Goal: Task Accomplishment & Management: Manage account settings

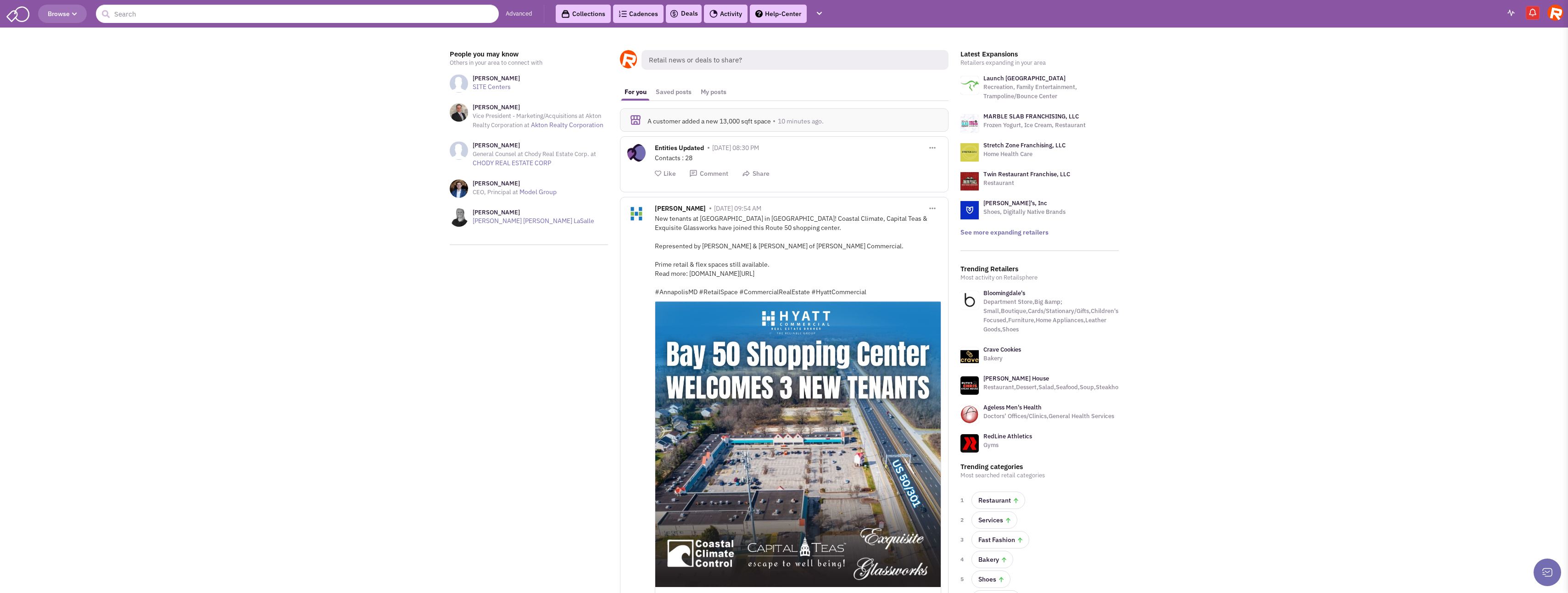
click at [1560, 10] on img at bounding box center [1555, 12] width 16 height 16
click at [1482, 80] on link "Settings" at bounding box center [1513, 82] width 100 height 17
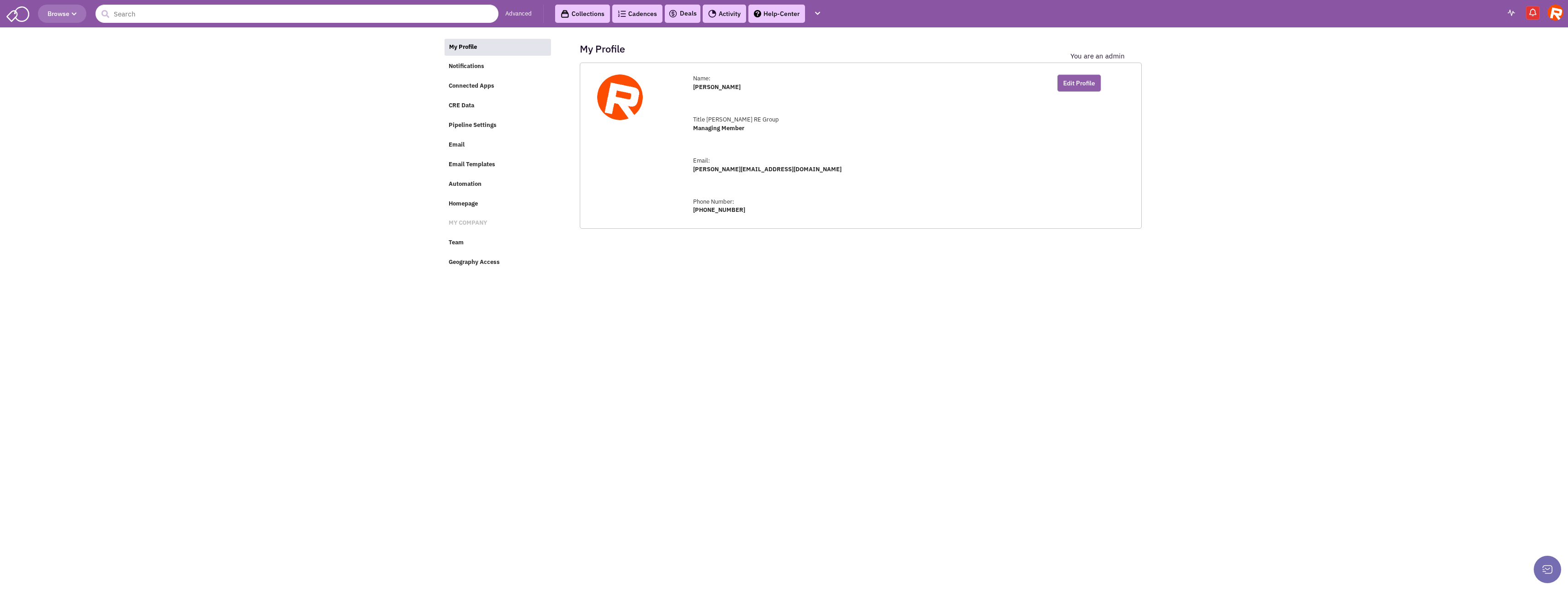
click at [1071, 87] on button "Edit Profile" at bounding box center [1080, 83] width 44 height 17
drag, startPoint x: 738, startPoint y: 94, endPoint x: 669, endPoint y: 89, distance: 69.2
click at [669, 89] on div "Change Avatar First Name: [PERSON_NAME] Last Name: [PERSON_NAME] Managing Member" at bounding box center [861, 176] width 562 height 228
type input "[PERSON_NAME]"
drag, startPoint x: 826, startPoint y: 95, endPoint x: 794, endPoint y: 91, distance: 32.2
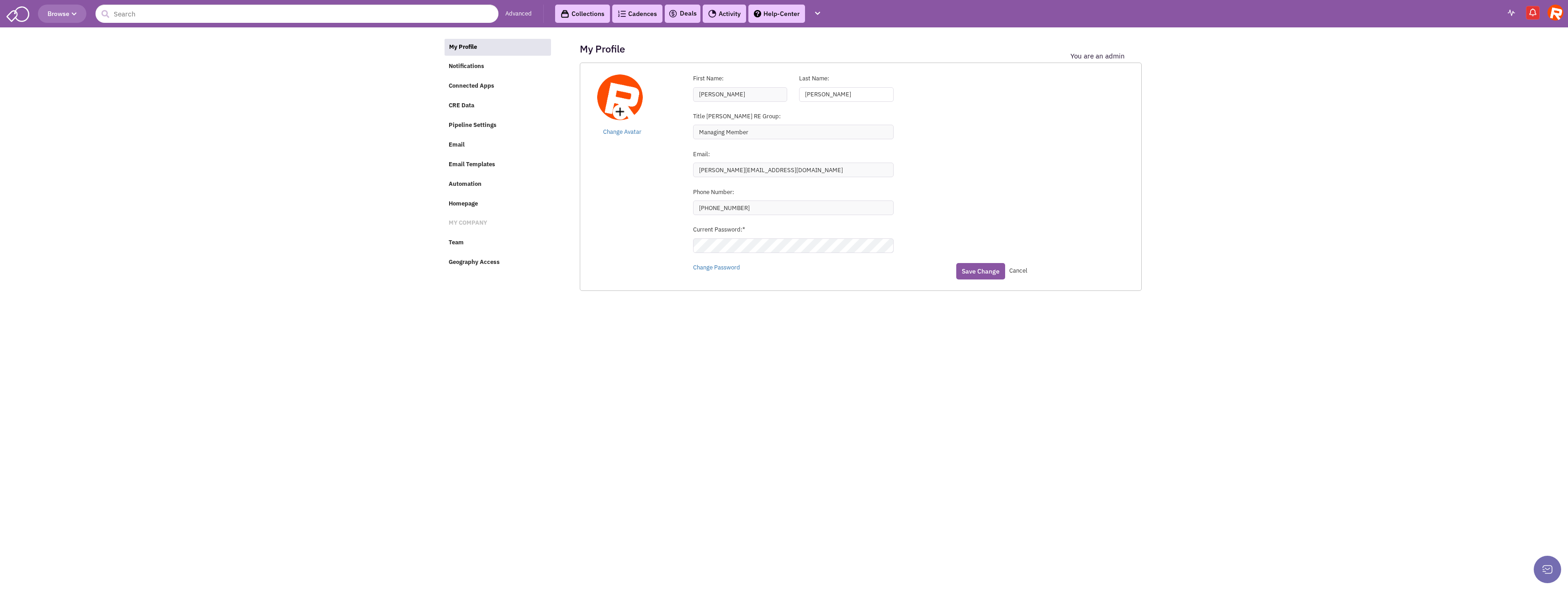
click at [794, 91] on div "Last Name: [PERSON_NAME]" at bounding box center [846, 88] width 106 height 27
type input "T"
type input "[PERSON_NAME]"
click at [652, 149] on div "Change Avatar First Name: [PERSON_NAME] Last Name: [PERSON_NAME] Title [PERSON_…" at bounding box center [861, 176] width 562 height 228
drag, startPoint x: 720, startPoint y: 169, endPoint x: 695, endPoint y: 170, distance: 25.0
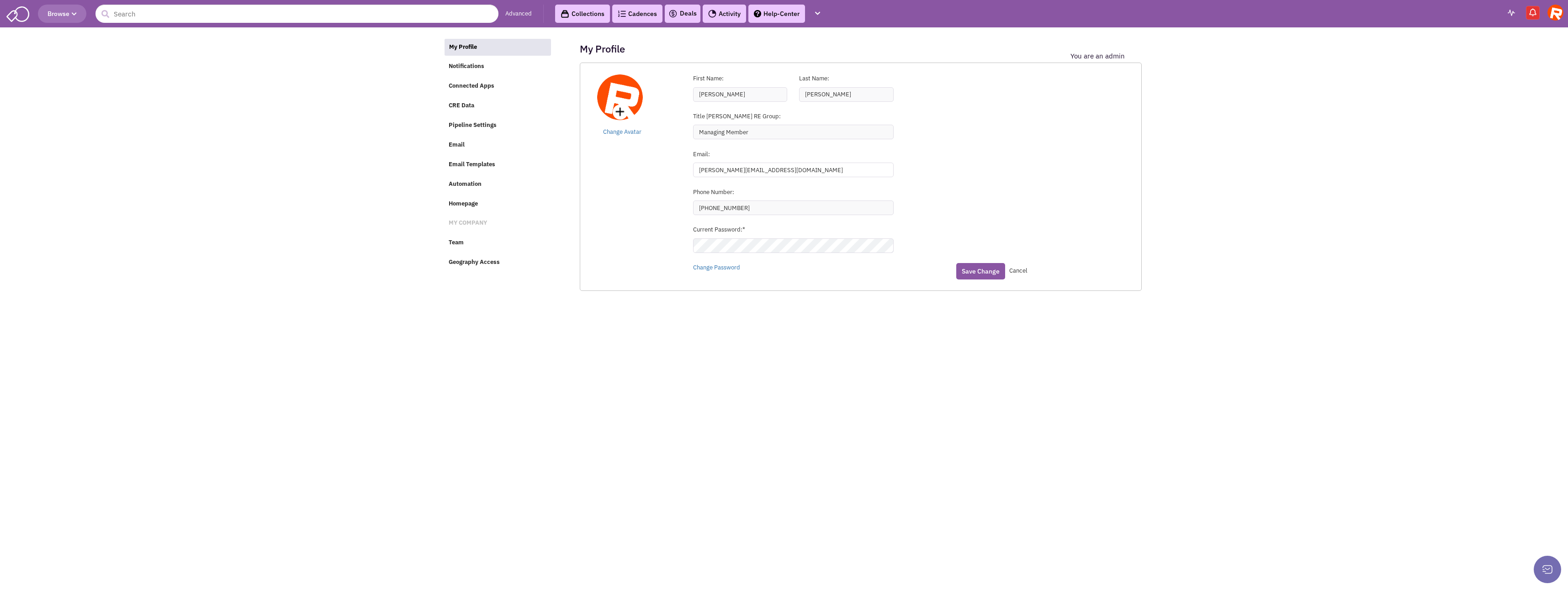
click at [695, 170] on input "[PERSON_NAME][EMAIL_ADDRESS][DOMAIN_NAME]" at bounding box center [794, 170] width 201 height 14
type input "[EMAIL_ADDRESS][DOMAIN_NAME]"
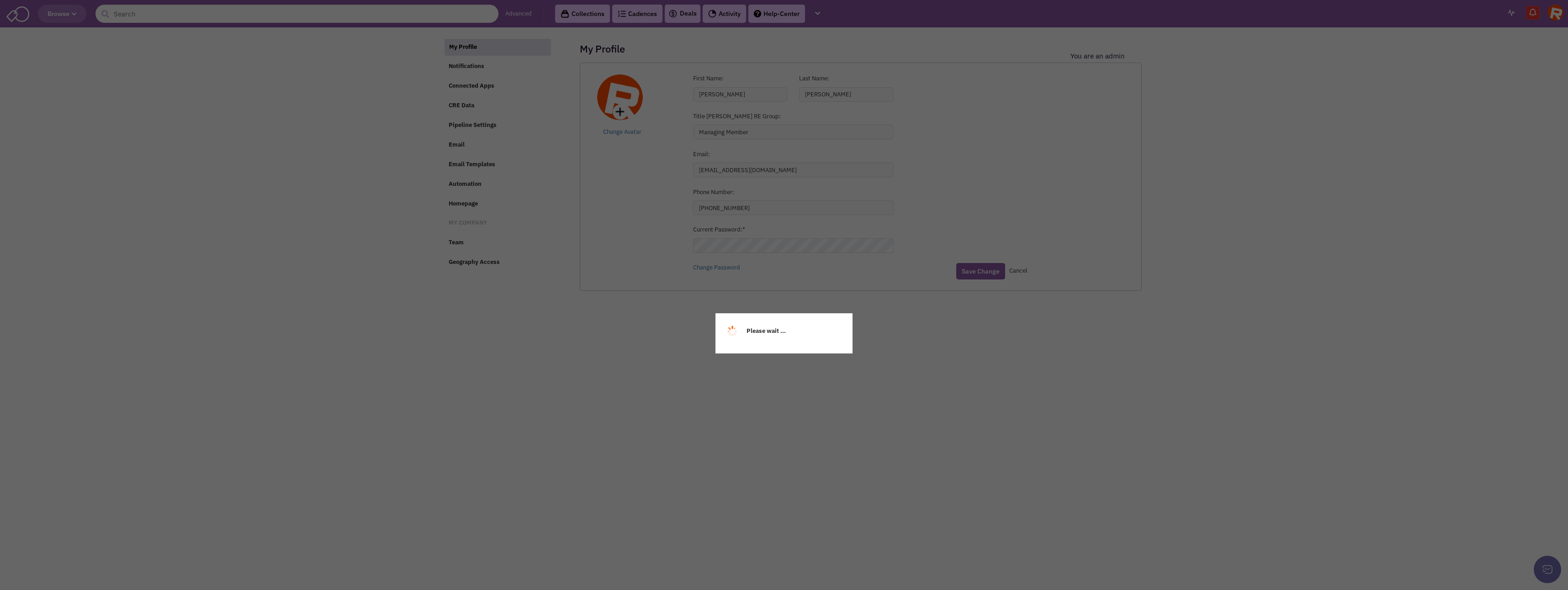
click at [678, 40] on div "My Profile Notifications Connected Apps CRE Data Pipeline Settings Email Email …" at bounding box center [784, 36] width 682 height 9
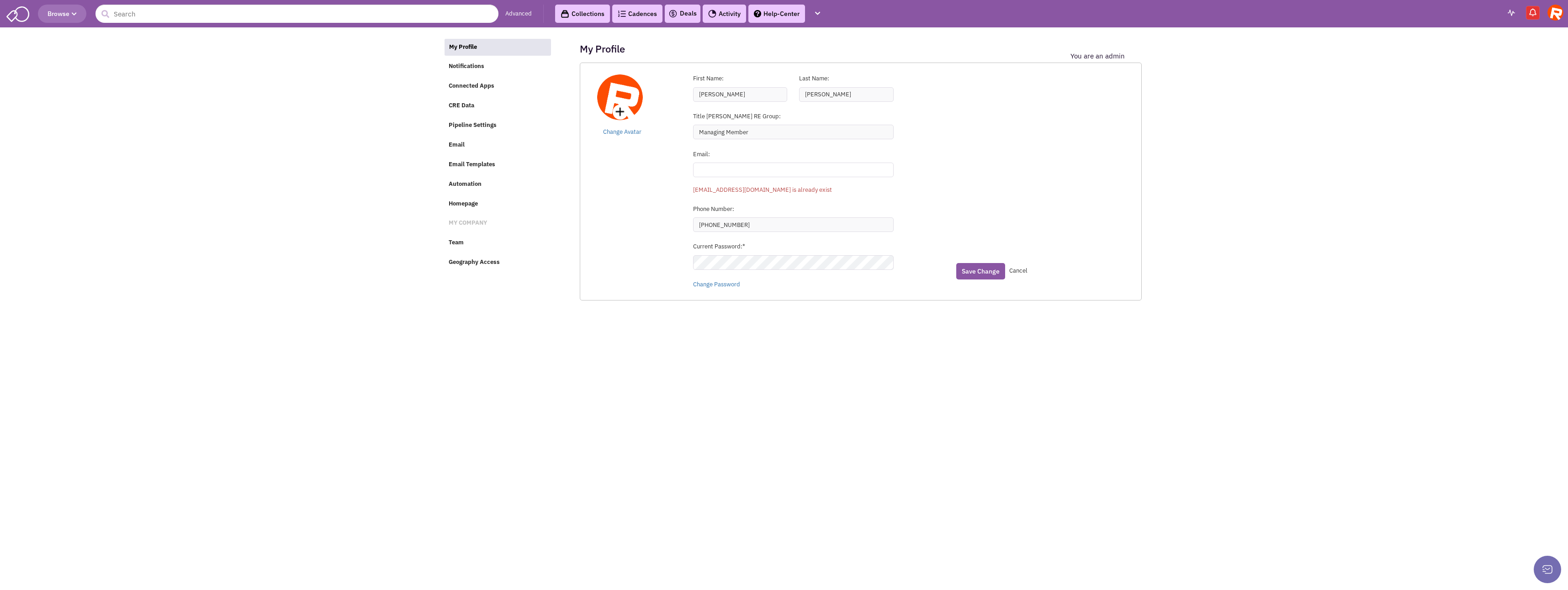
click at [723, 171] on input "text" at bounding box center [794, 170] width 201 height 14
click at [685, 352] on body "Browse Advanced Collections Cadences 0 Deals Activity Help-Center Calendar" at bounding box center [784, 284] width 1568 height 568
click at [1030, 267] on div "Save Change Cancel" at bounding box center [1040, 271] width 179 height 17
click at [1024, 271] on span "Cancel" at bounding box center [1018, 271] width 18 height 8
